Goal: Obtain resource: Download file/media

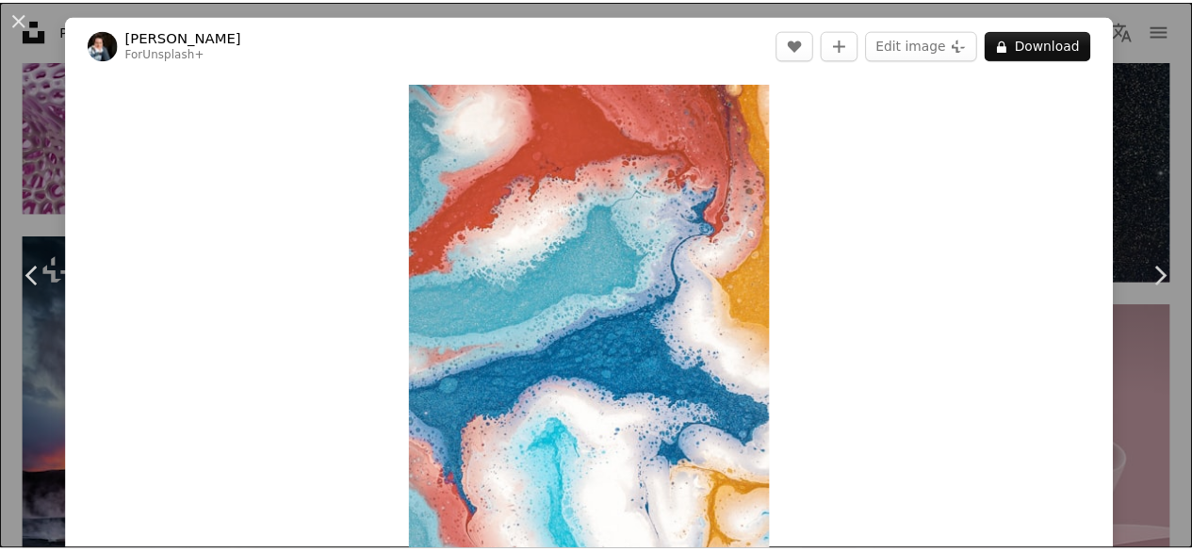
scroll to position [94, 0]
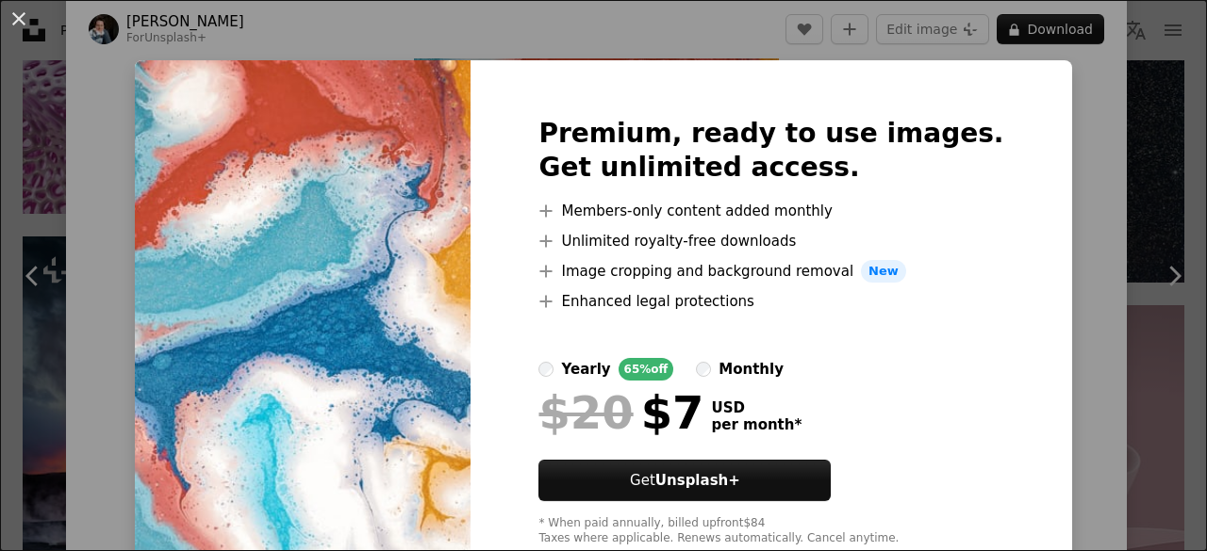
click at [1125, 126] on div "An X shape Premium, ready to use images. Get unlimited access. A plus sign Memb…" at bounding box center [603, 275] width 1207 height 551
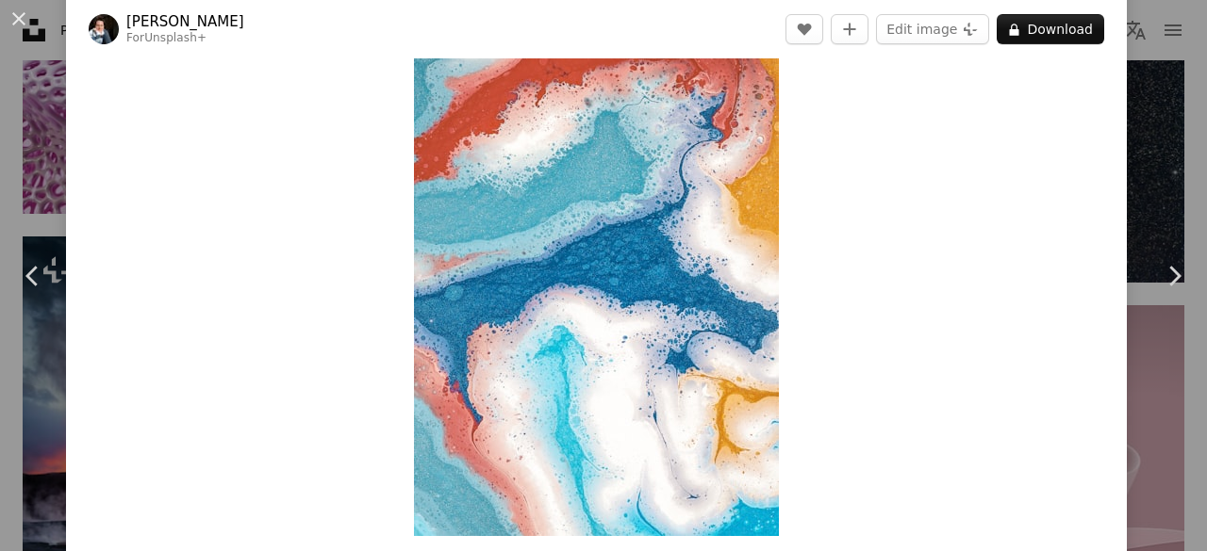
click at [22, 14] on button "An X shape" at bounding box center [19, 19] width 23 height 23
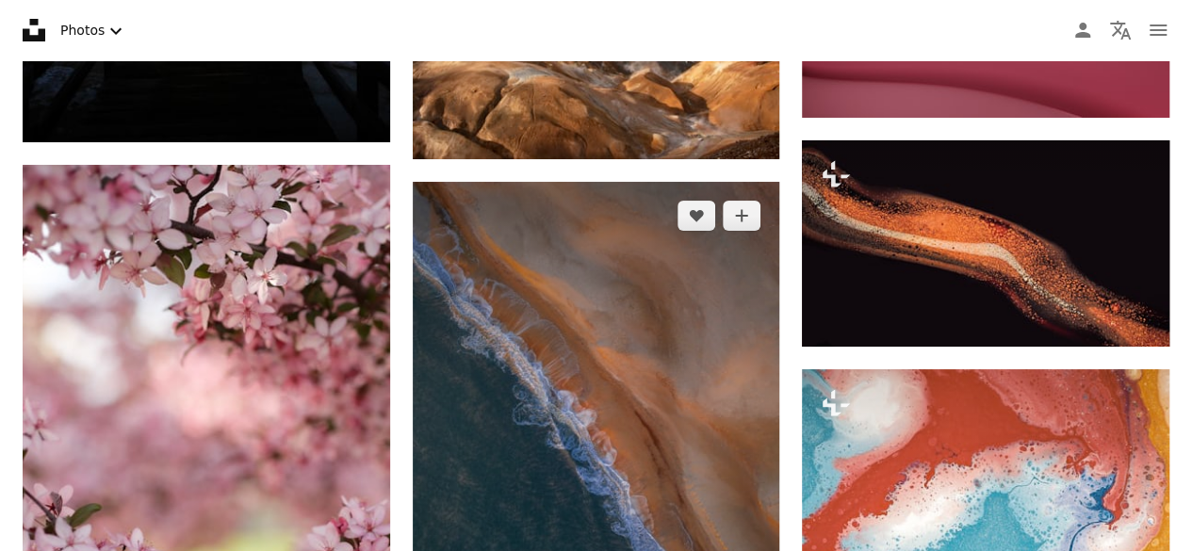
scroll to position [78620, 0]
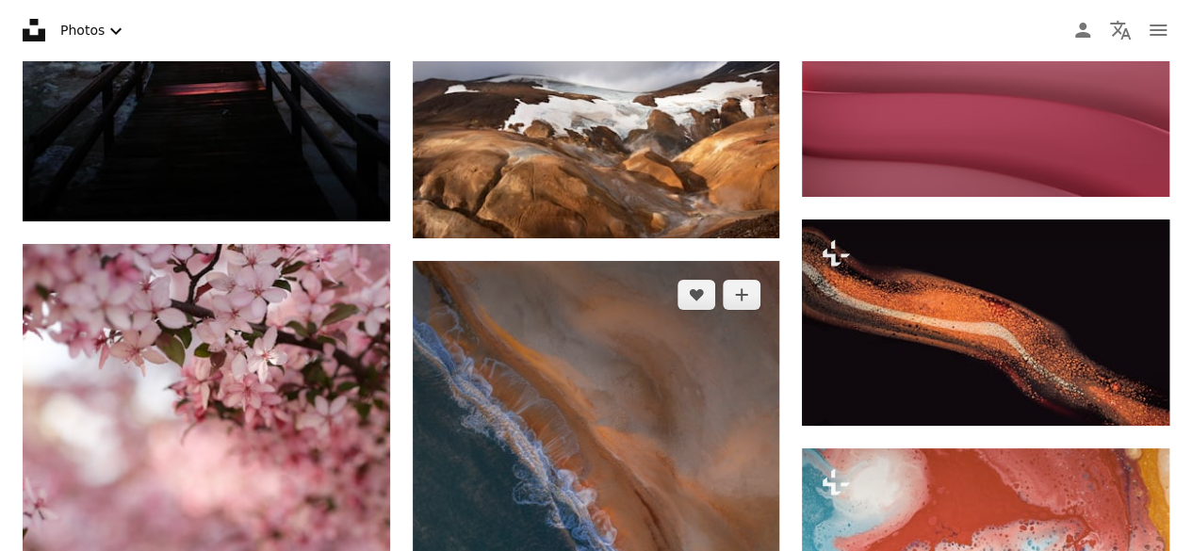
click at [626, 359] on img at bounding box center [597, 505] width 368 height 489
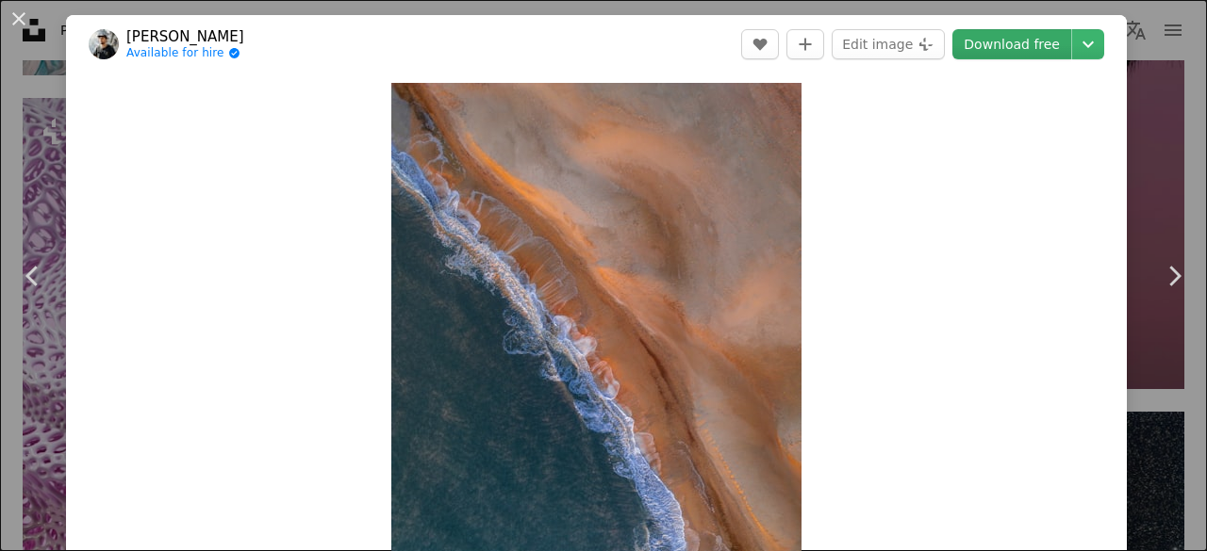
click at [995, 44] on link "Download free" at bounding box center [1011, 44] width 119 height 30
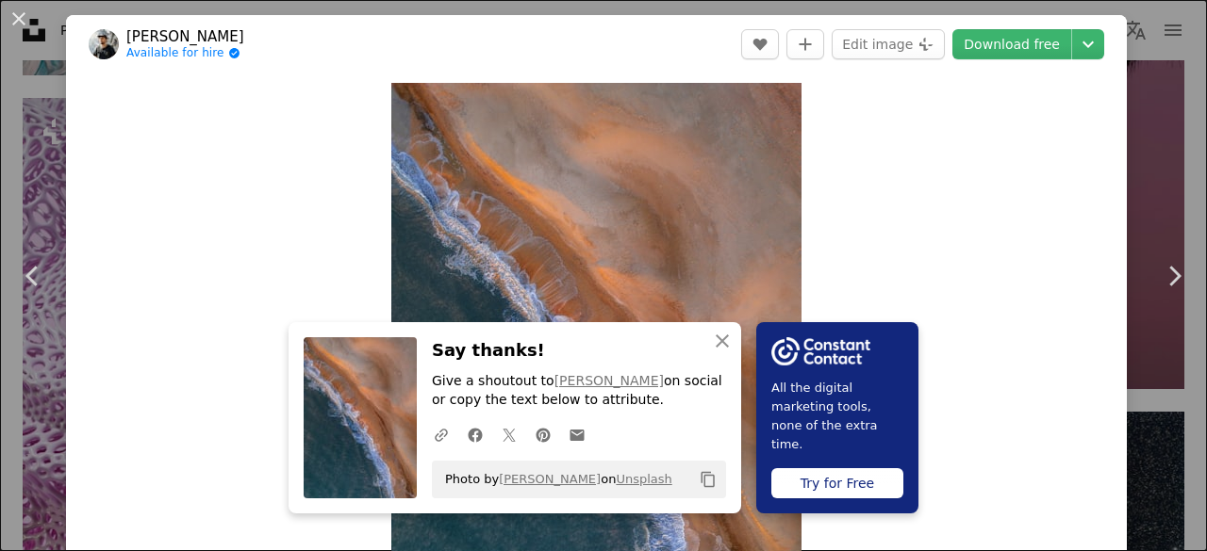
drag, startPoint x: 1119, startPoint y: 342, endPoint x: 893, endPoint y: 313, distance: 228.1
click at [1119, 342] on div "An X shape Chevron left Chevron right An X shape Close Say thanks! Give a shout…" at bounding box center [603, 275] width 1207 height 551
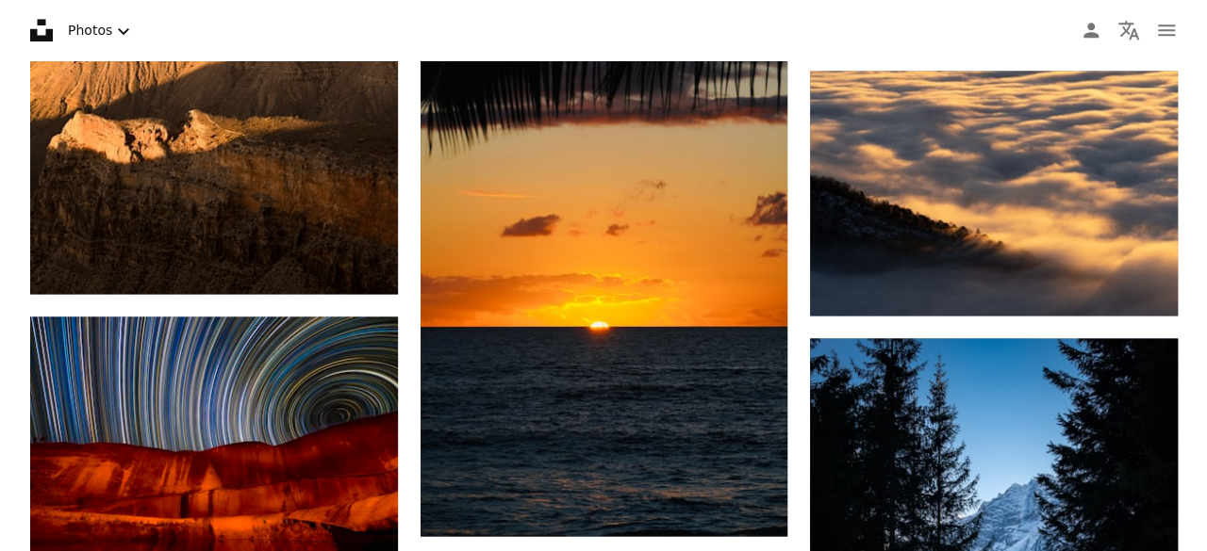
scroll to position [83428, 0]
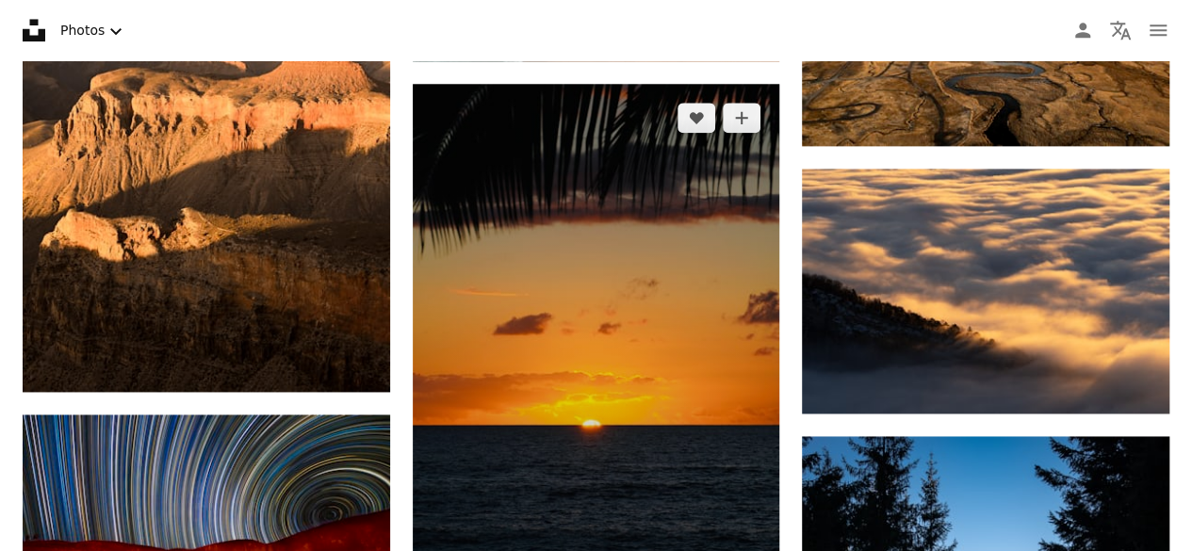
click at [664, 289] on img at bounding box center [597, 359] width 368 height 551
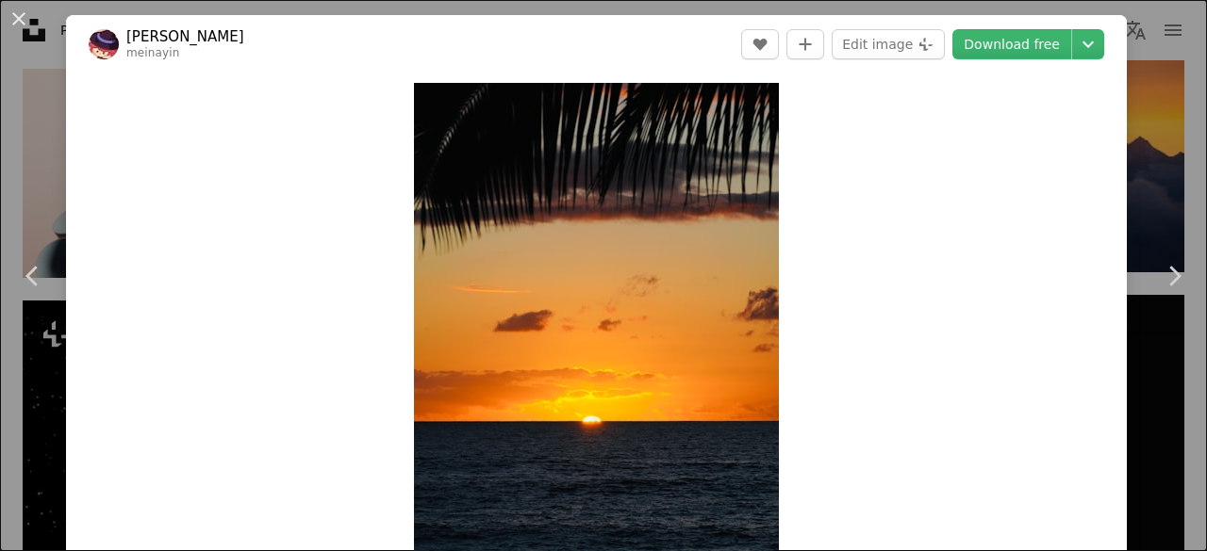
scroll to position [377, 0]
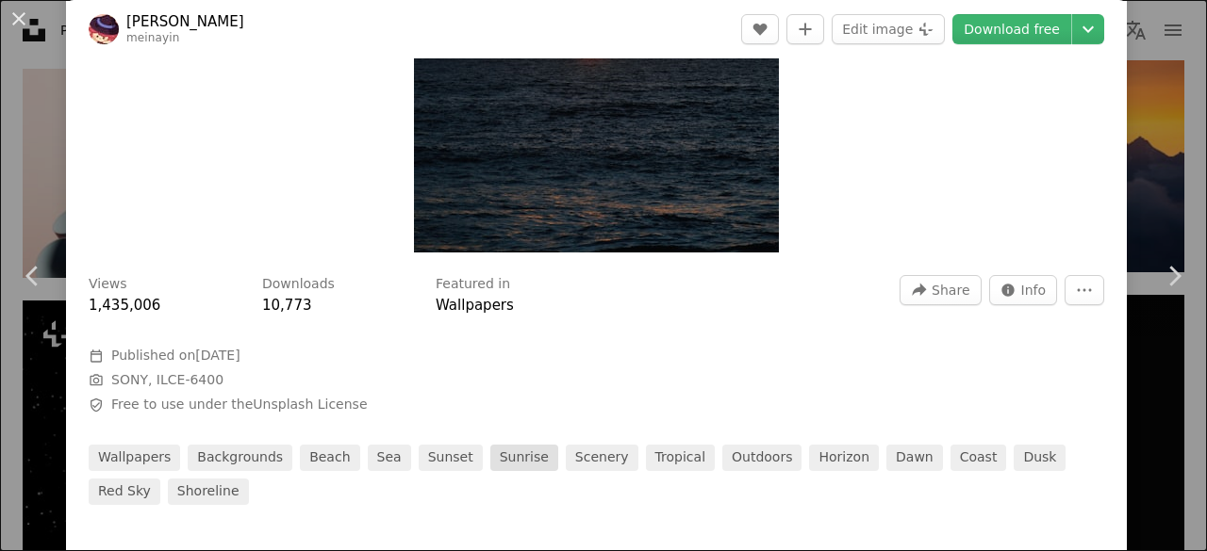
click at [490, 451] on link "sunrise" at bounding box center [524, 458] width 68 height 26
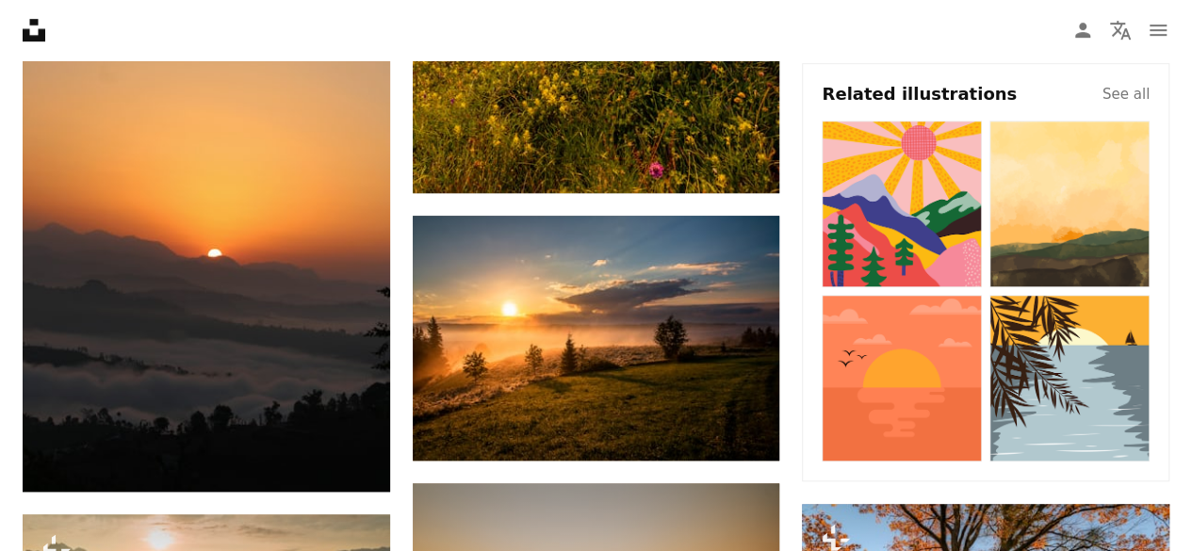
scroll to position [566, 0]
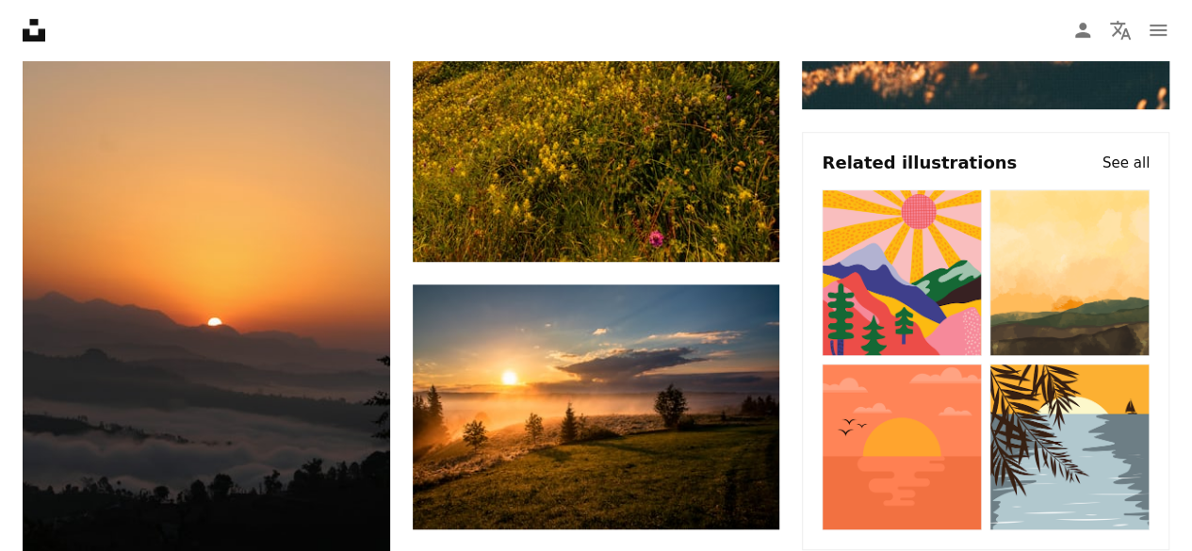
click at [1120, 165] on h4 "See all" at bounding box center [1126, 163] width 47 height 23
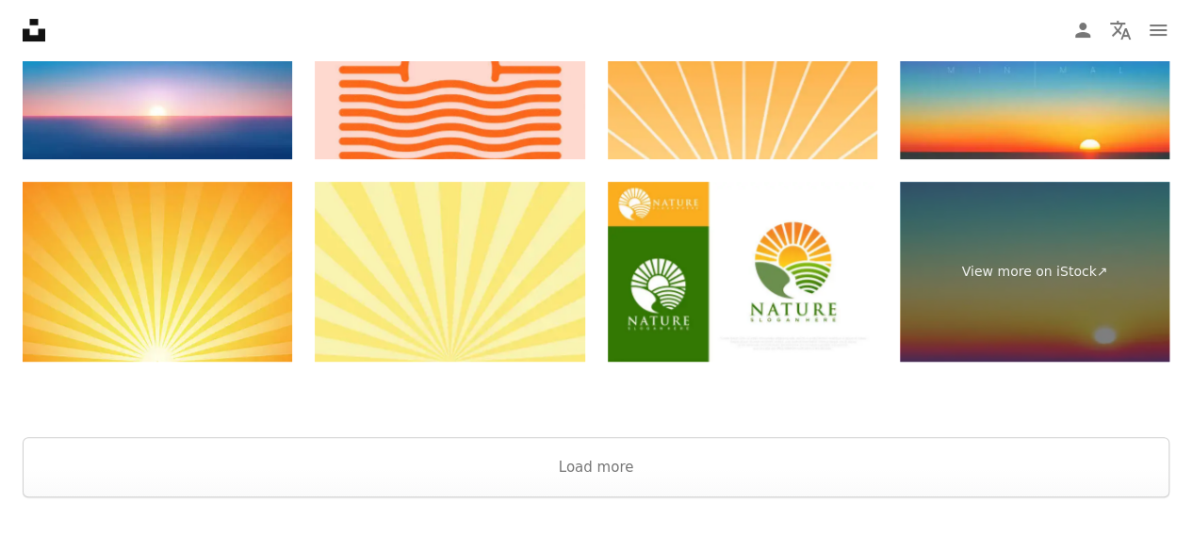
scroll to position [4037, 0]
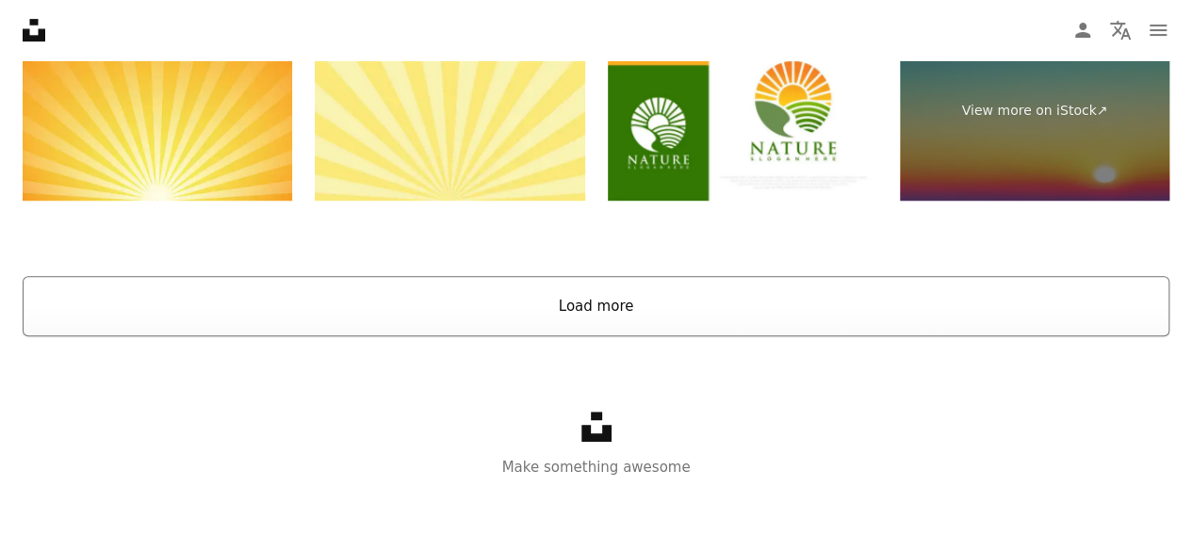
click at [658, 305] on button "Load more" at bounding box center [596, 306] width 1147 height 60
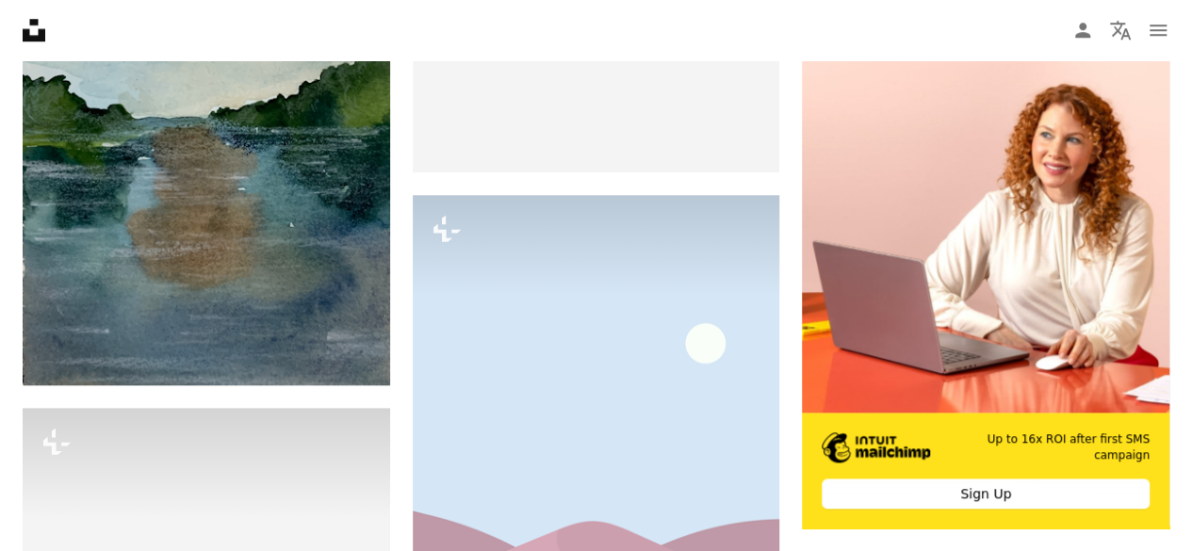
scroll to position [0, 0]
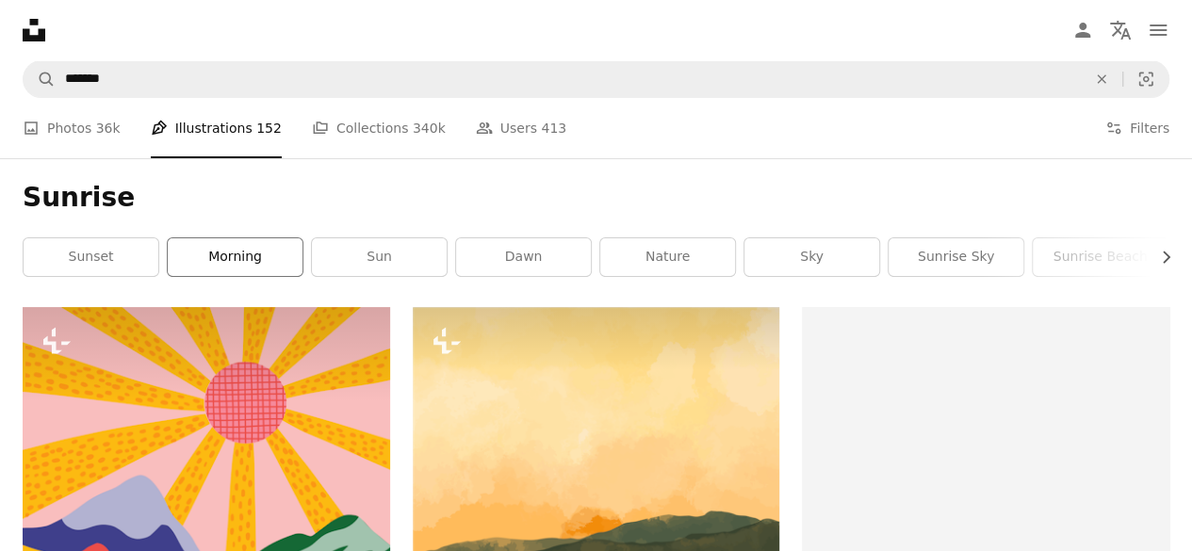
click at [262, 257] on link "morning" at bounding box center [235, 257] width 135 height 38
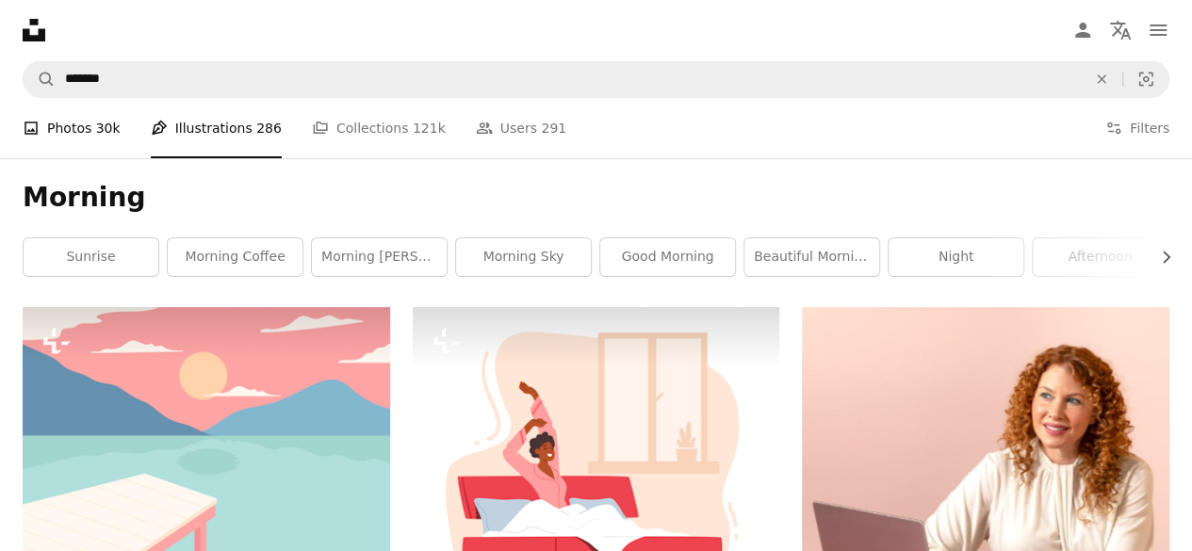
click at [83, 124] on link "A photo Photos 30k" at bounding box center [72, 128] width 98 height 60
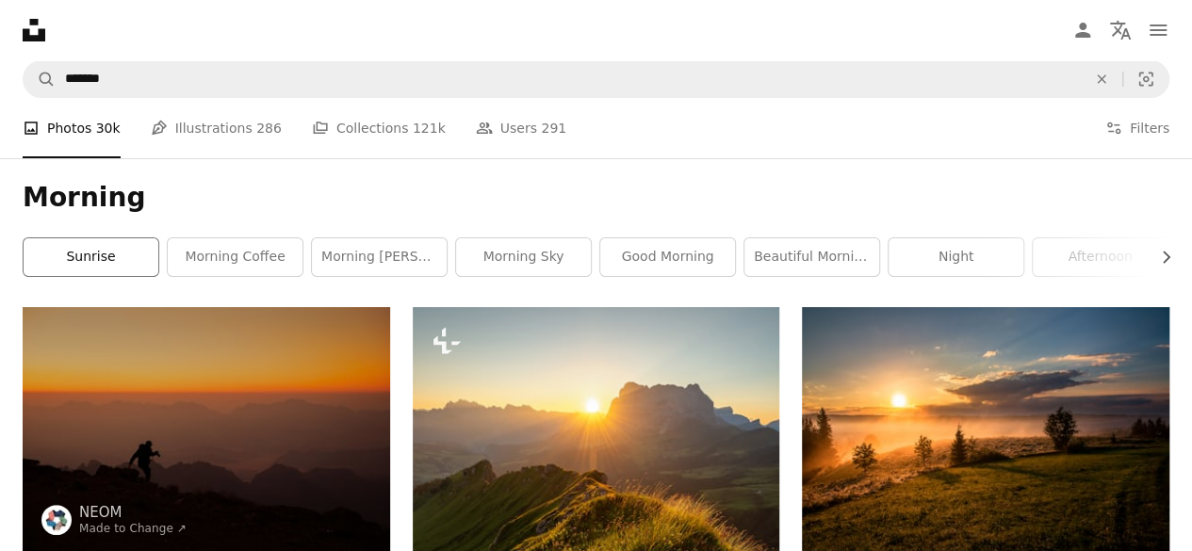
click at [132, 262] on link "sunrise" at bounding box center [91, 257] width 135 height 38
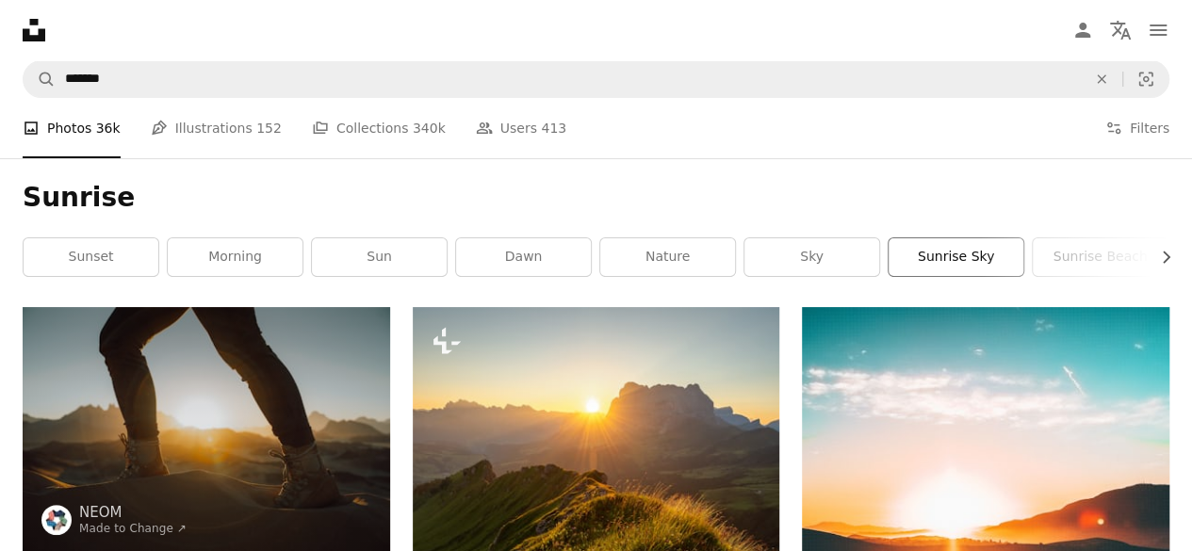
click at [934, 255] on link "sunrise sky" at bounding box center [956, 257] width 135 height 38
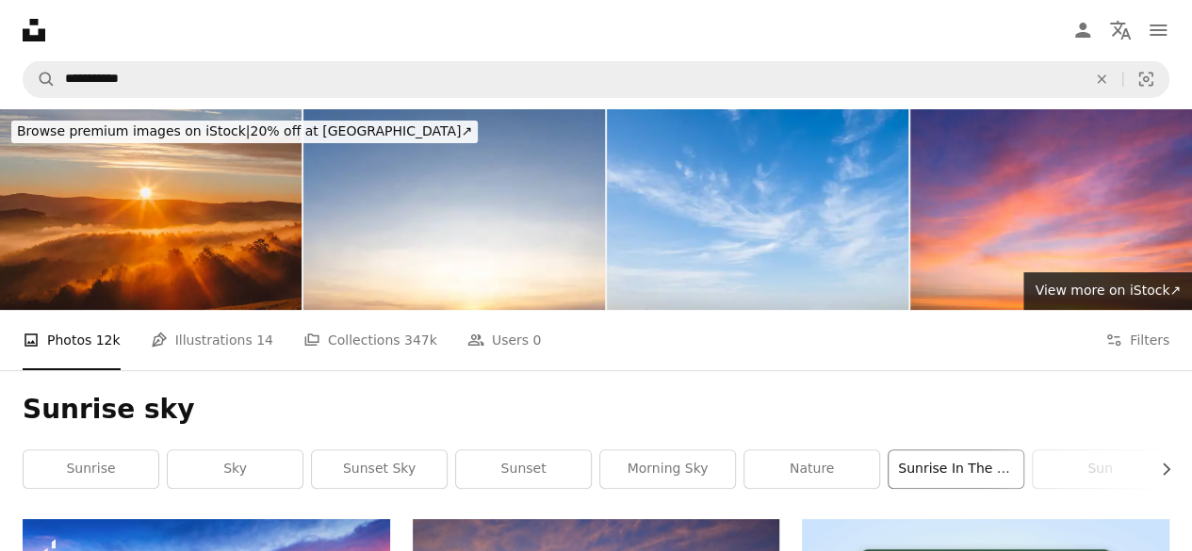
click at [937, 471] on link "sunrise in the mountains" at bounding box center [956, 470] width 135 height 38
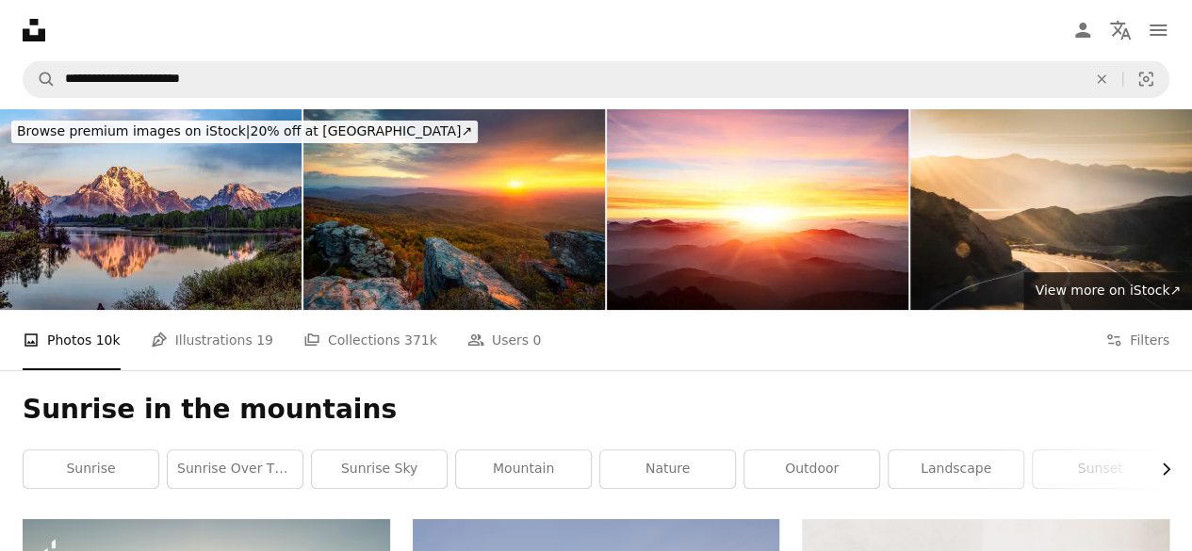
click at [1168, 467] on icon "button" at bounding box center [1167, 470] width 8 height 12
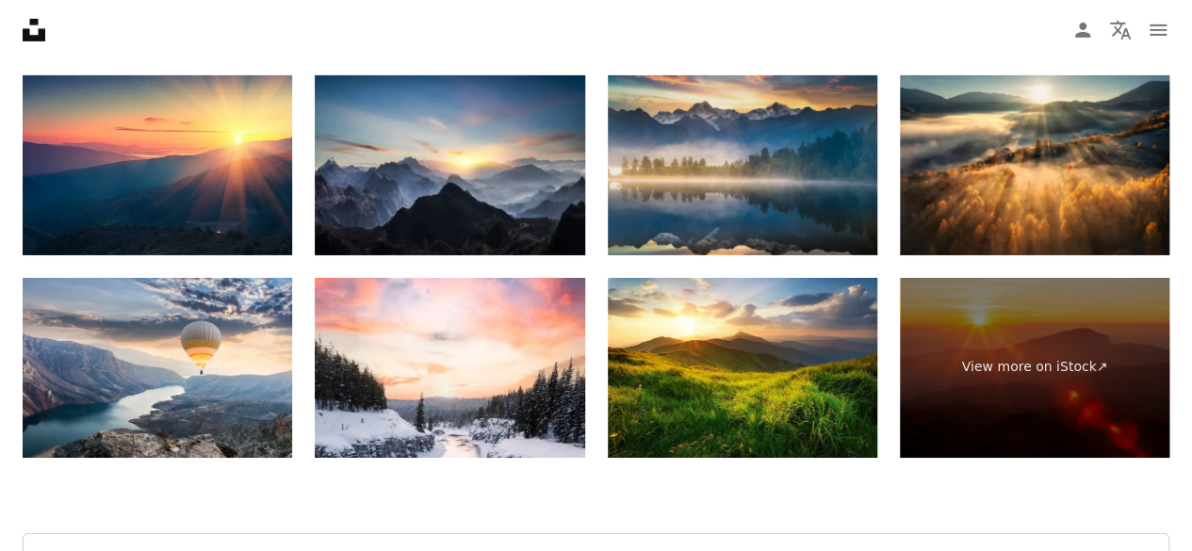
scroll to position [3205, 0]
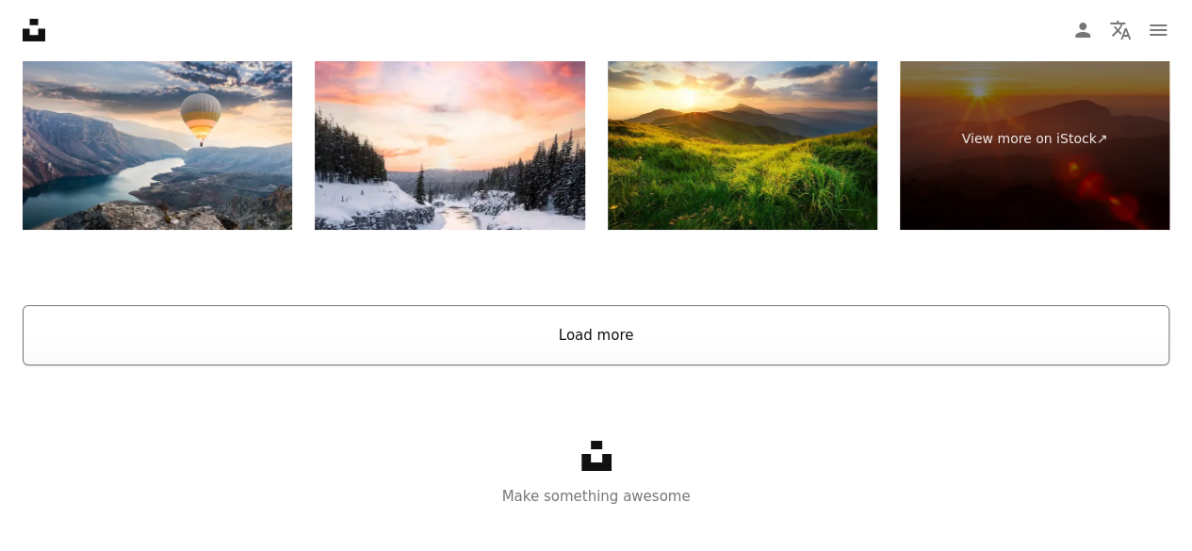
click at [576, 345] on button "Load more" at bounding box center [596, 335] width 1147 height 60
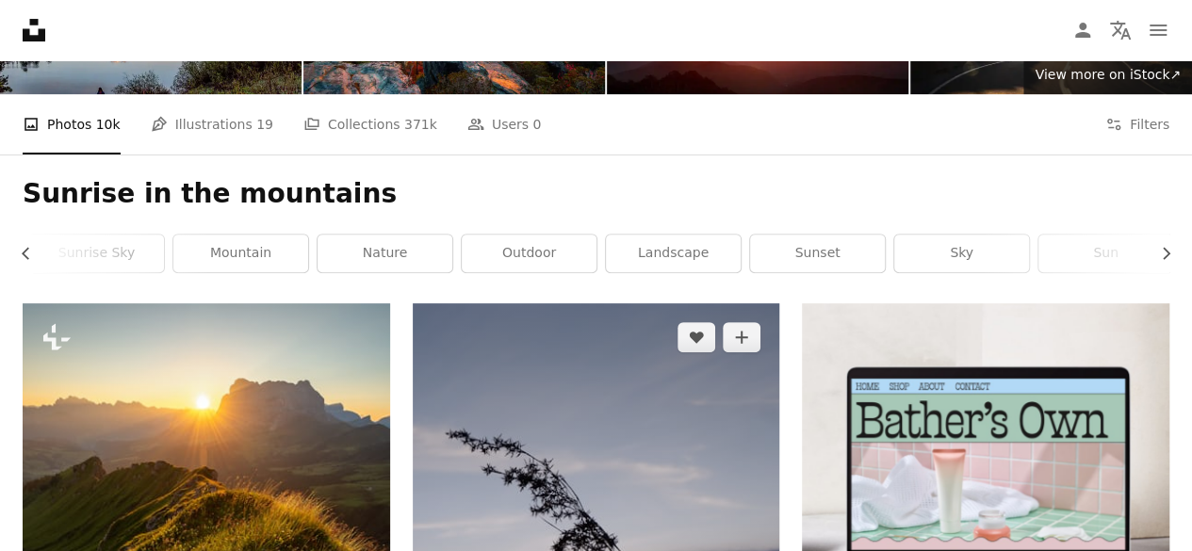
scroll to position [189, 0]
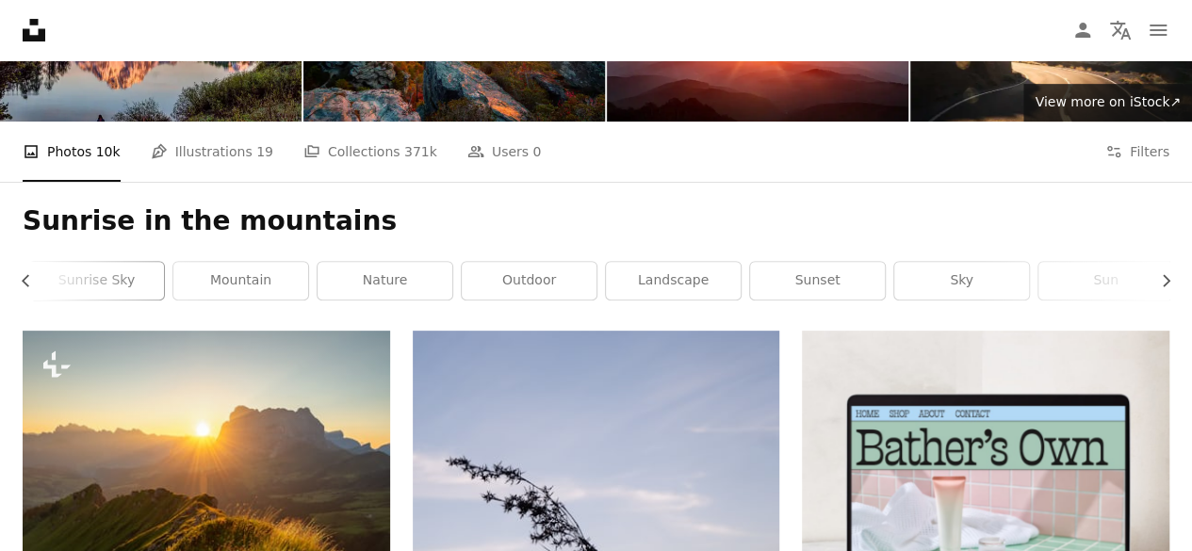
click at [130, 282] on link "sunrise sky" at bounding box center [96, 281] width 135 height 38
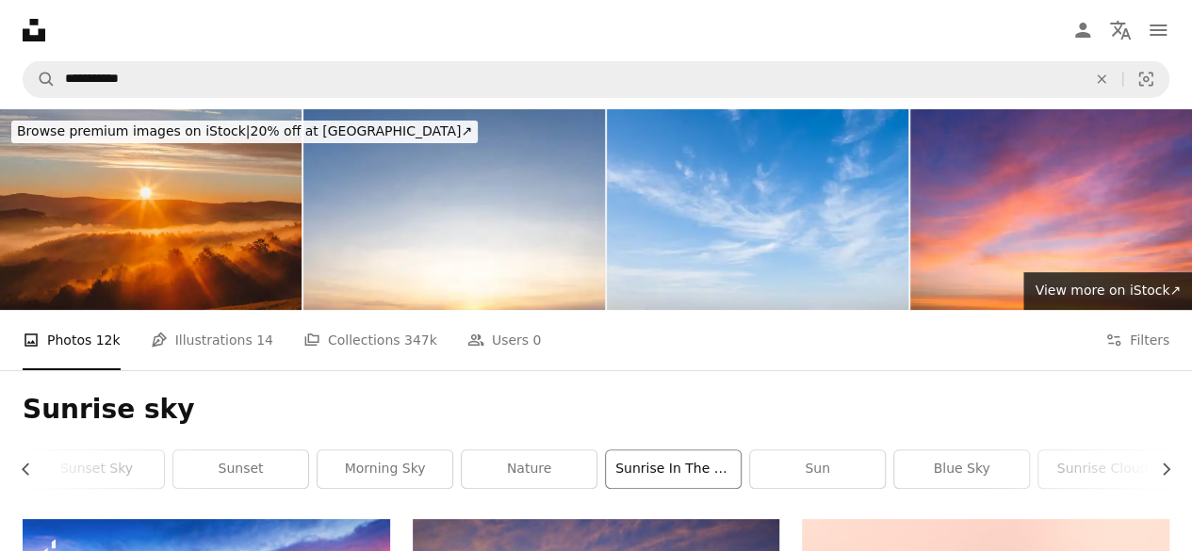
click at [687, 463] on link "sunrise in the mountains" at bounding box center [673, 470] width 135 height 38
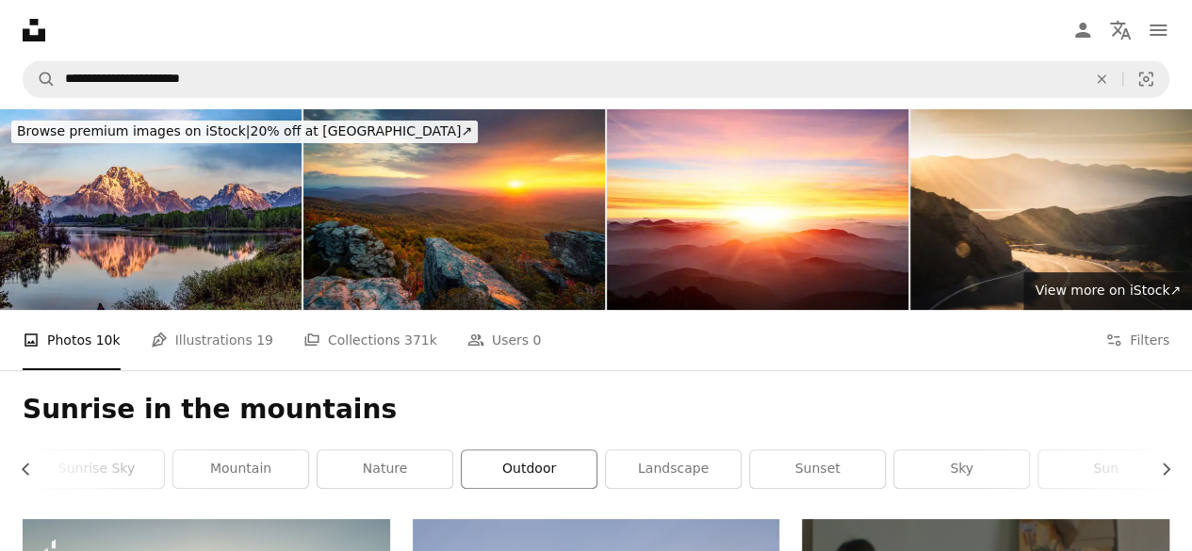
click at [514, 470] on link "outdoor" at bounding box center [529, 470] width 135 height 38
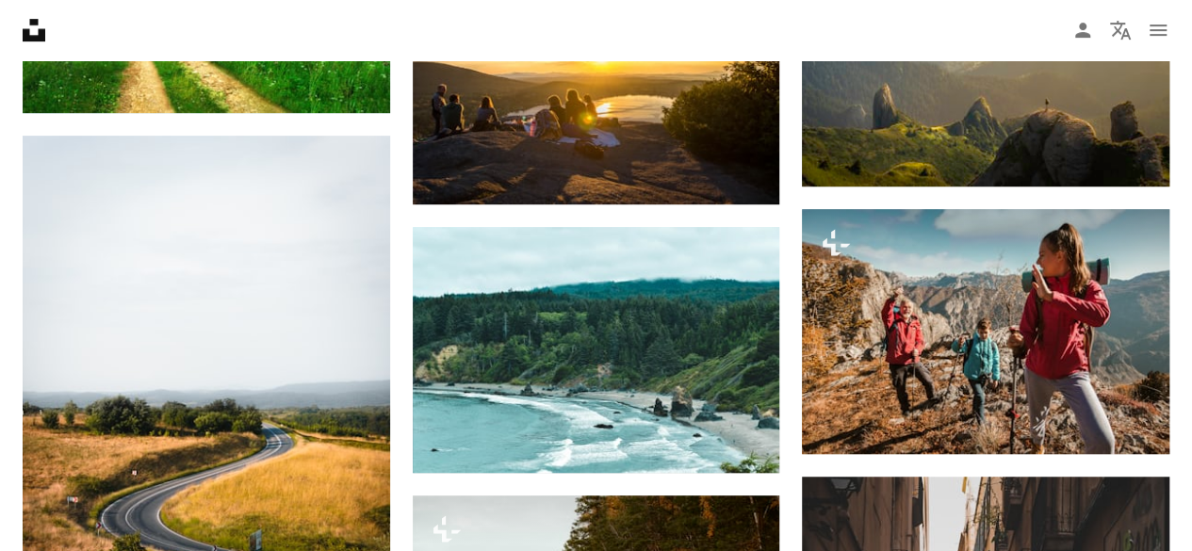
scroll to position [14894, 0]
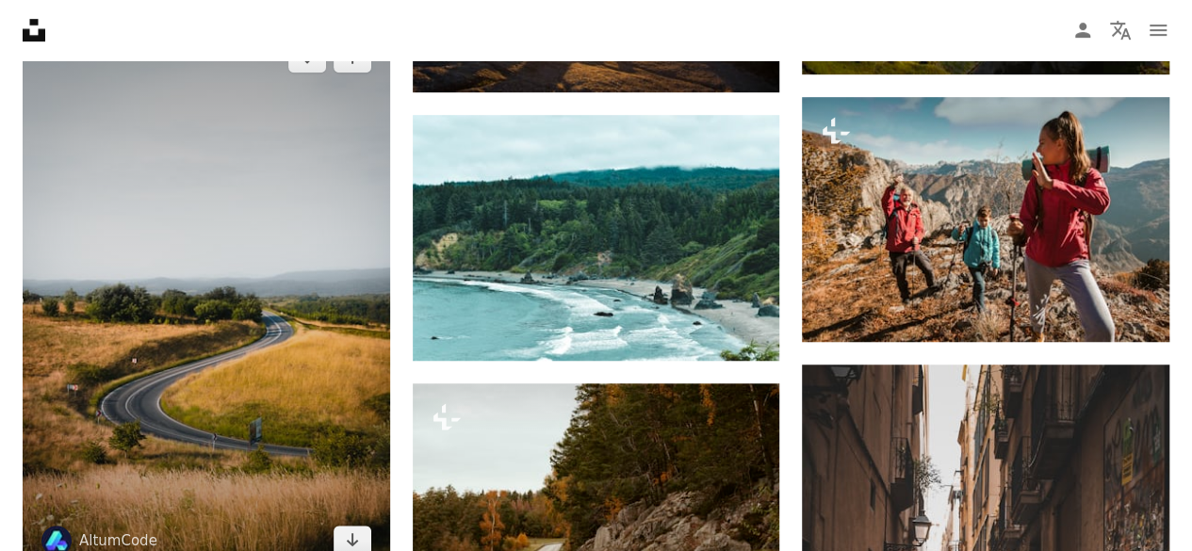
click at [283, 393] on img at bounding box center [207, 299] width 368 height 551
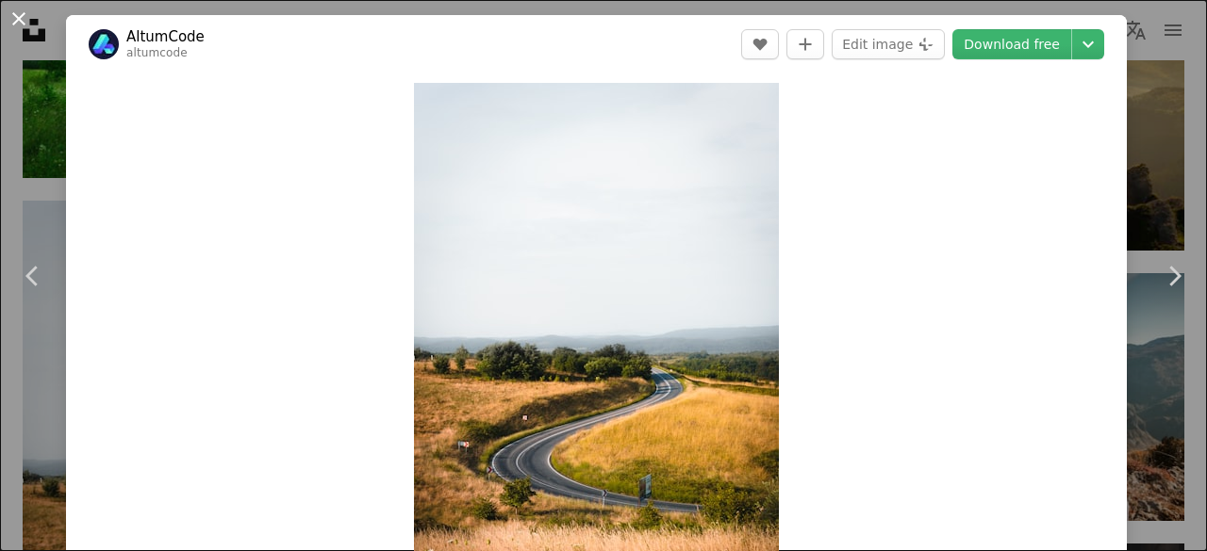
click at [16, 16] on button "An X shape" at bounding box center [19, 19] width 23 height 23
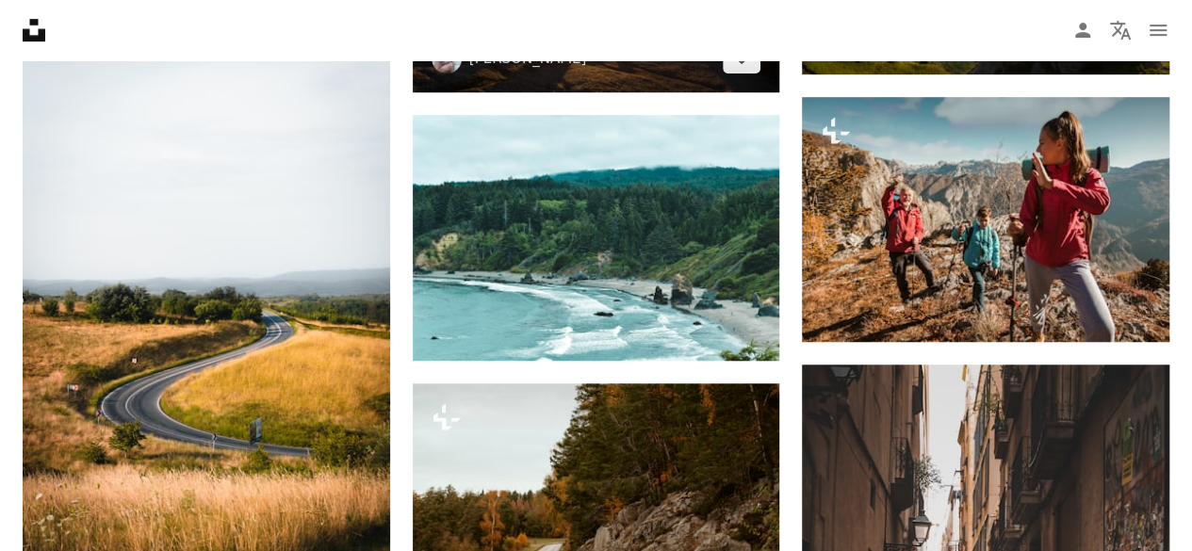
scroll to position [14244, 0]
